Goal: Task Accomplishment & Management: Use online tool/utility

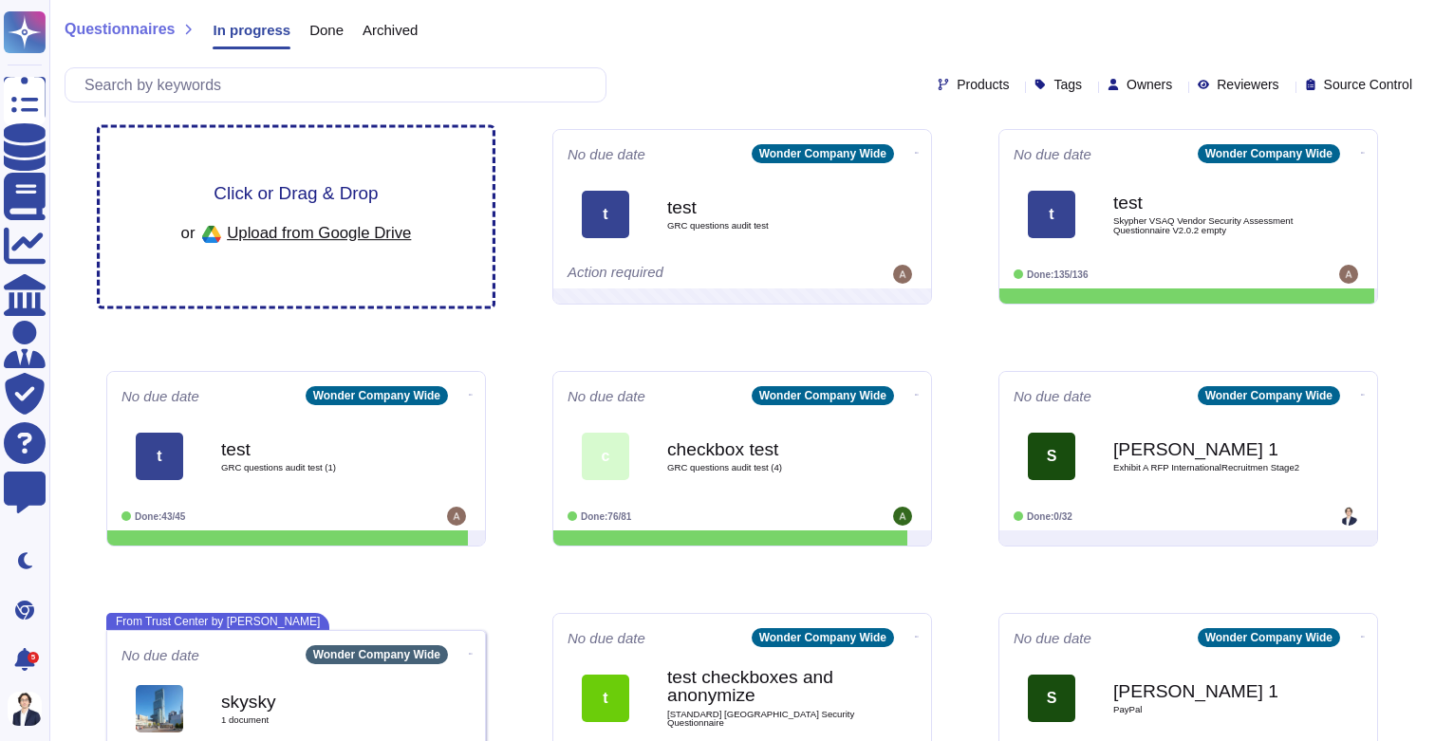
click at [383, 173] on div "Click or Drag & Drop or Upload from Google Drive" at bounding box center [296, 217] width 393 height 178
click at [326, 212] on div "Click or Drag & Drop or Upload from Google Drive" at bounding box center [296, 216] width 231 height 65
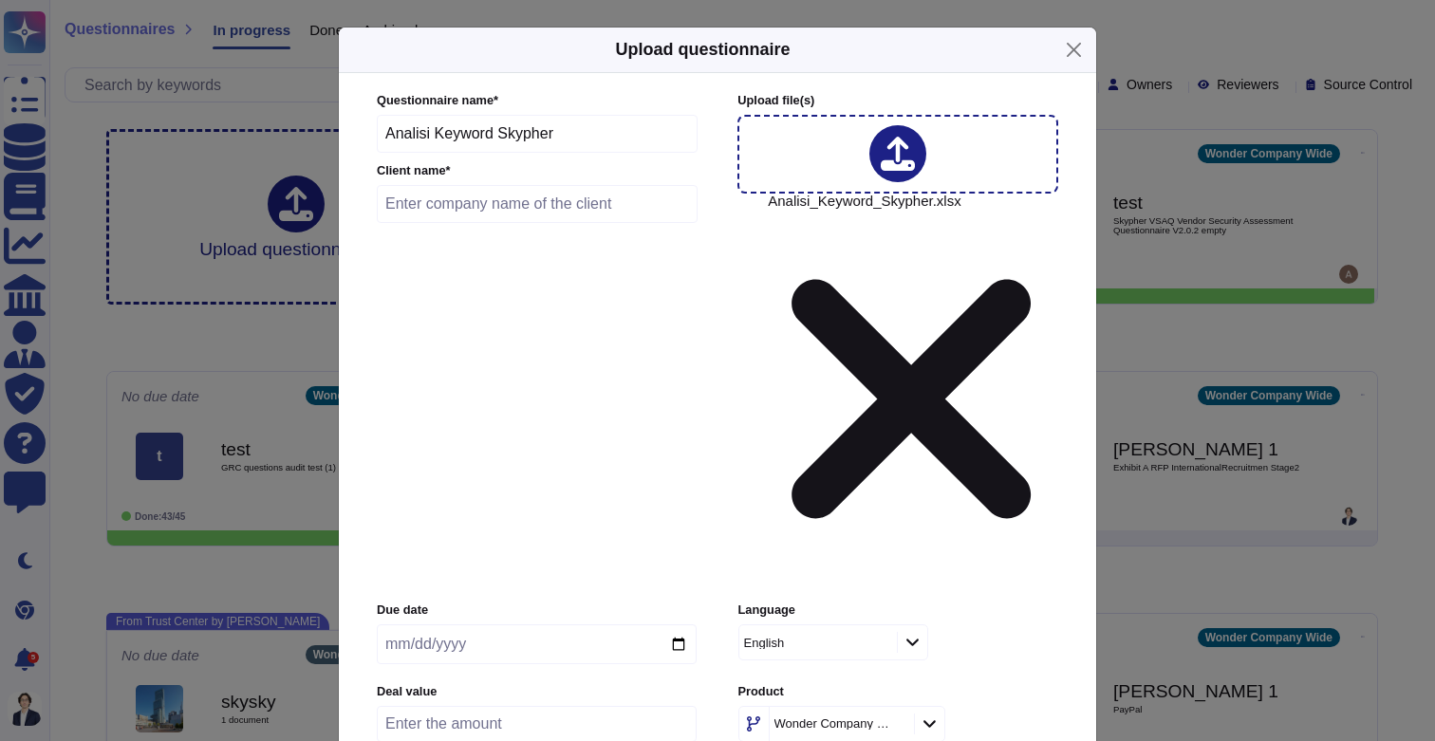
click at [571, 223] on input "text" at bounding box center [537, 204] width 321 height 38
type input "[PERSON_NAME] 1"
